Goal: Task Accomplishment & Management: Use online tool/utility

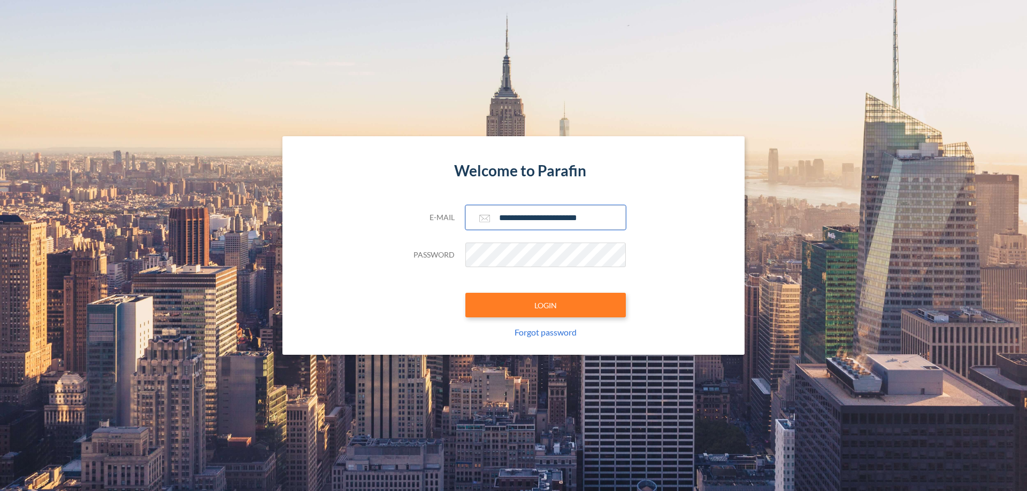
type input "**********"
click at [545, 305] on button "LOGIN" at bounding box center [545, 305] width 160 height 25
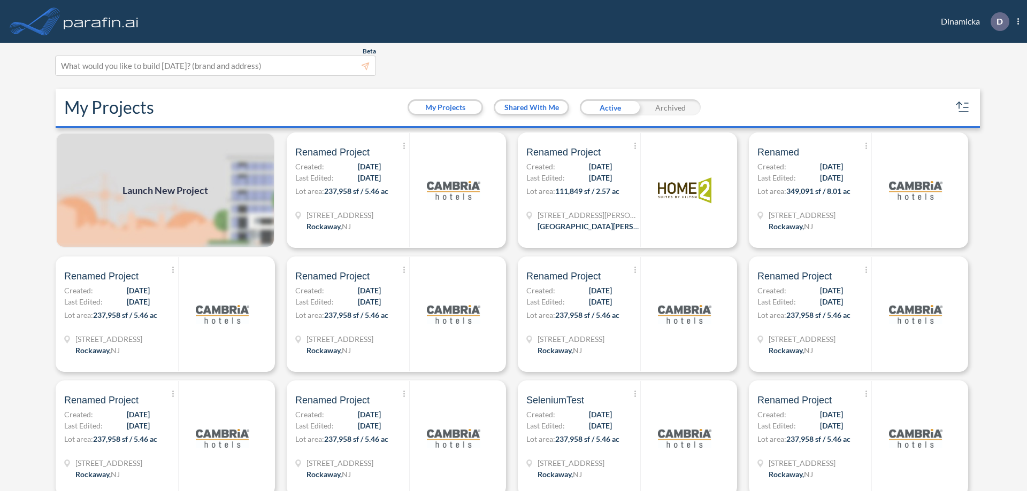
scroll to position [3, 0]
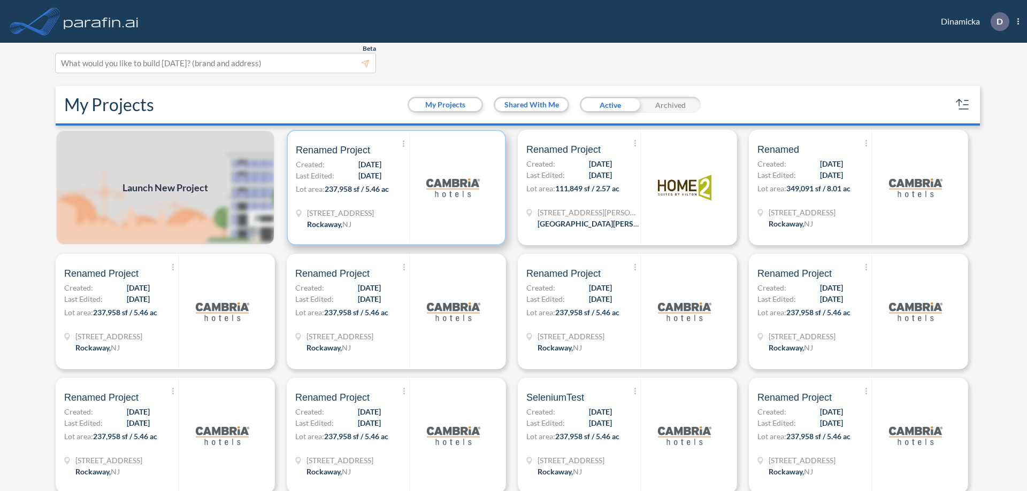
click at [394, 188] on p "Lot area: 237,958 sf / 5.46 ac" at bounding box center [352, 191] width 113 height 16
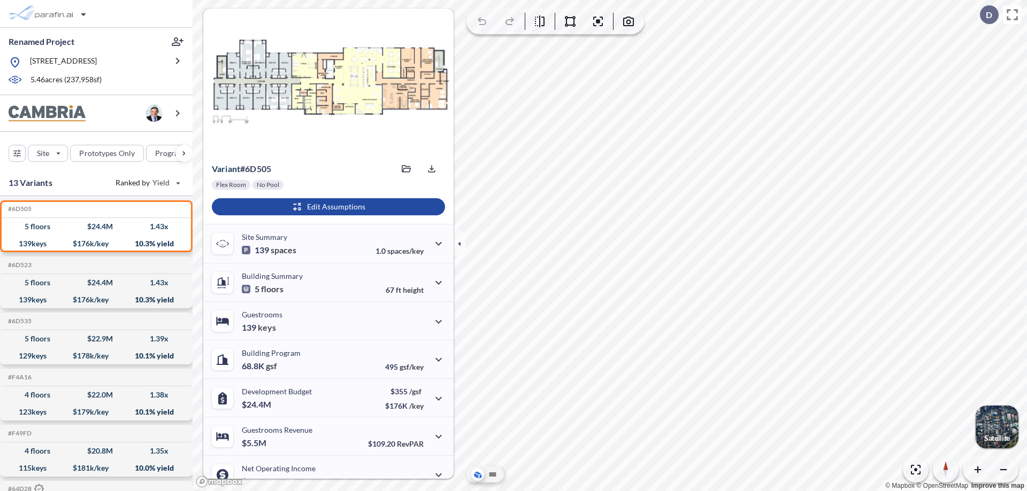
scroll to position [54, 0]
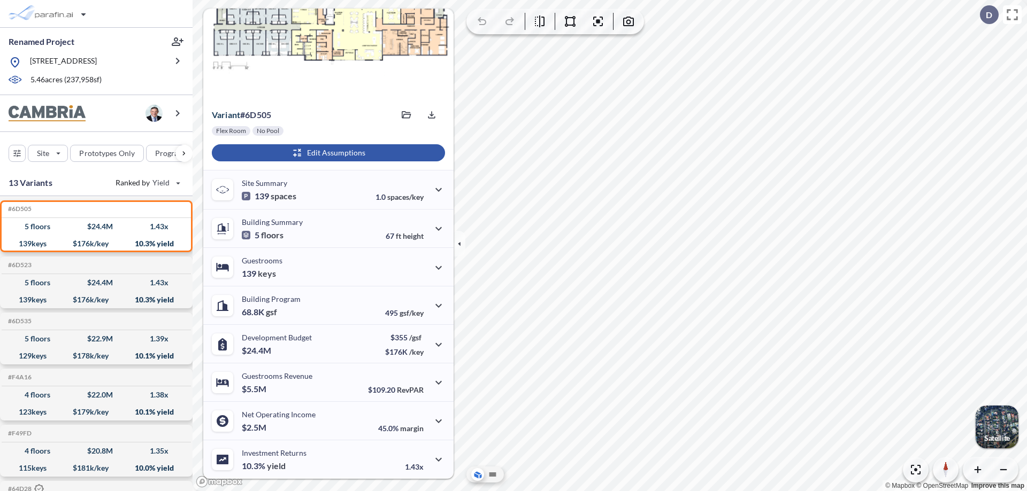
click at [327, 153] on div "button" at bounding box center [328, 152] width 233 height 17
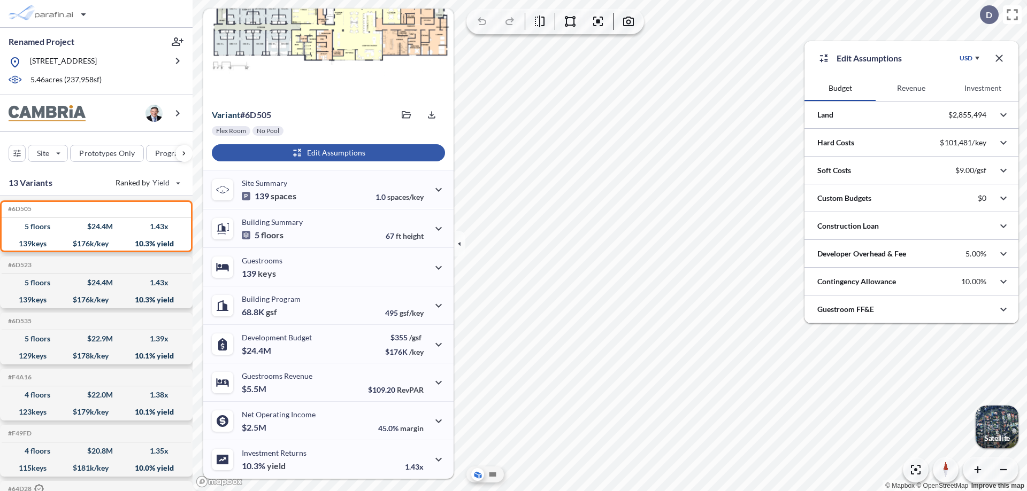
click at [911, 88] on button "Revenue" at bounding box center [910, 88] width 71 height 26
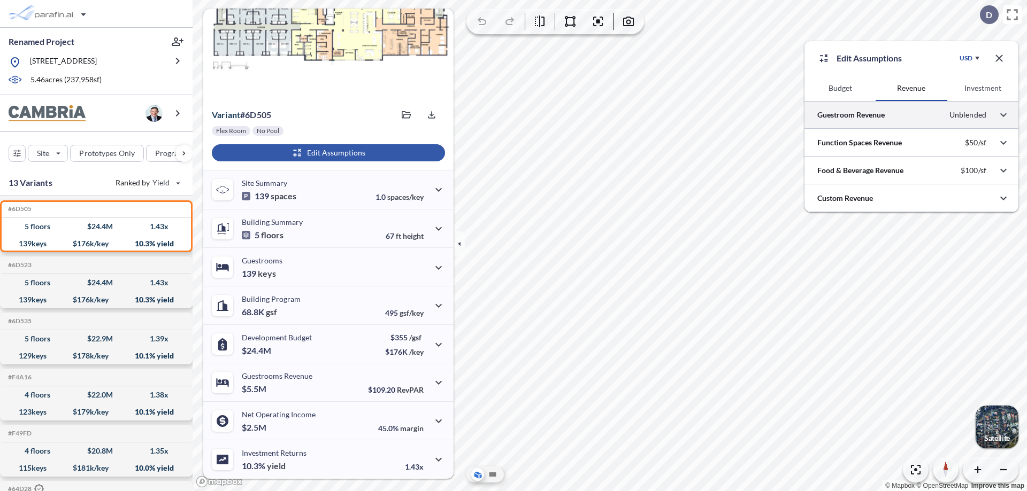
click at [911, 115] on div at bounding box center [911, 114] width 214 height 27
